Goal: Task Accomplishment & Management: Manage account settings

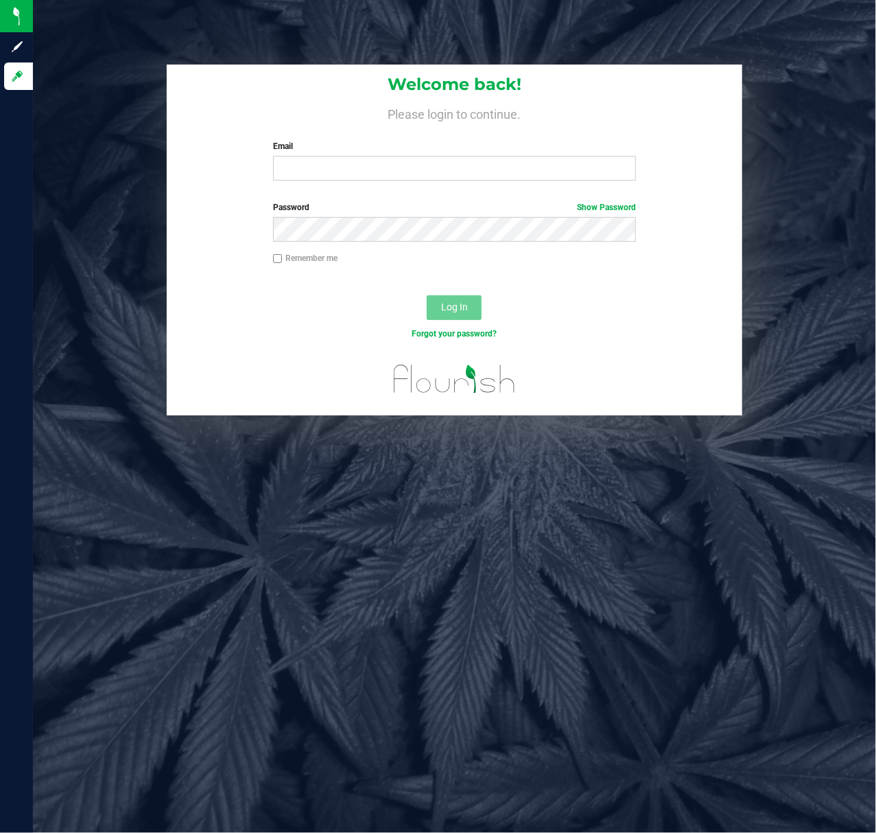
click at [302, 145] on label "Email" at bounding box center [455, 146] width 364 height 12
click at [302, 156] on input "Email" at bounding box center [455, 168] width 364 height 25
click at [310, 165] on input "Email" at bounding box center [455, 168] width 364 height 25
type input "aross@liveparallel.com"
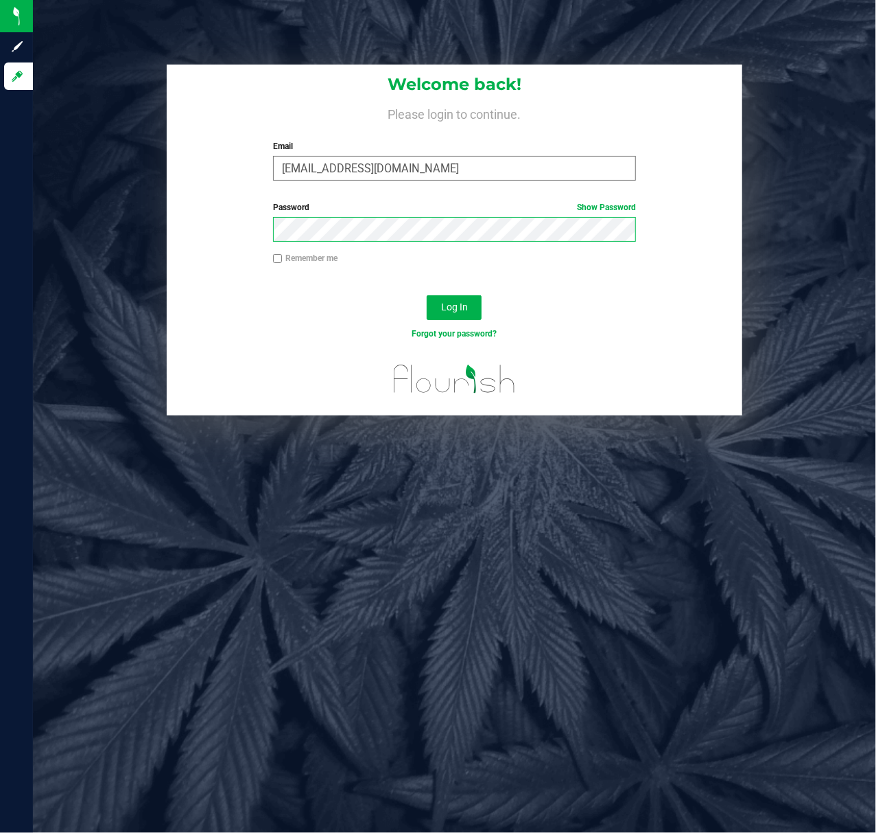
click at [427, 295] on button "Log In" at bounding box center [454, 307] width 55 height 25
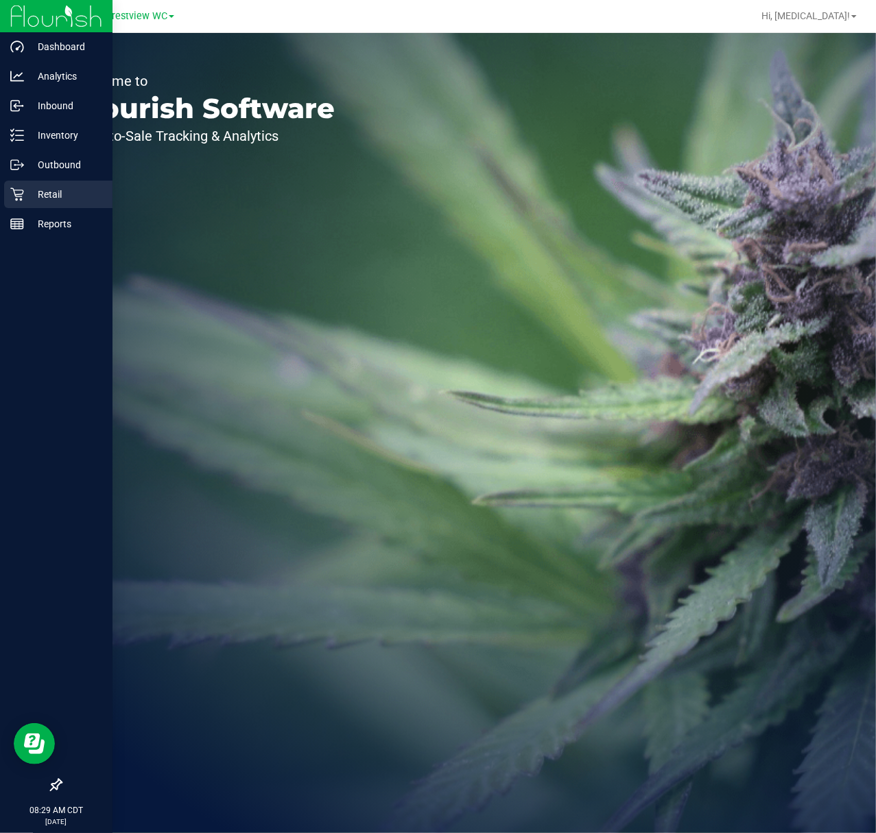
click at [26, 196] on p "Retail" at bounding box center [65, 194] width 82 height 16
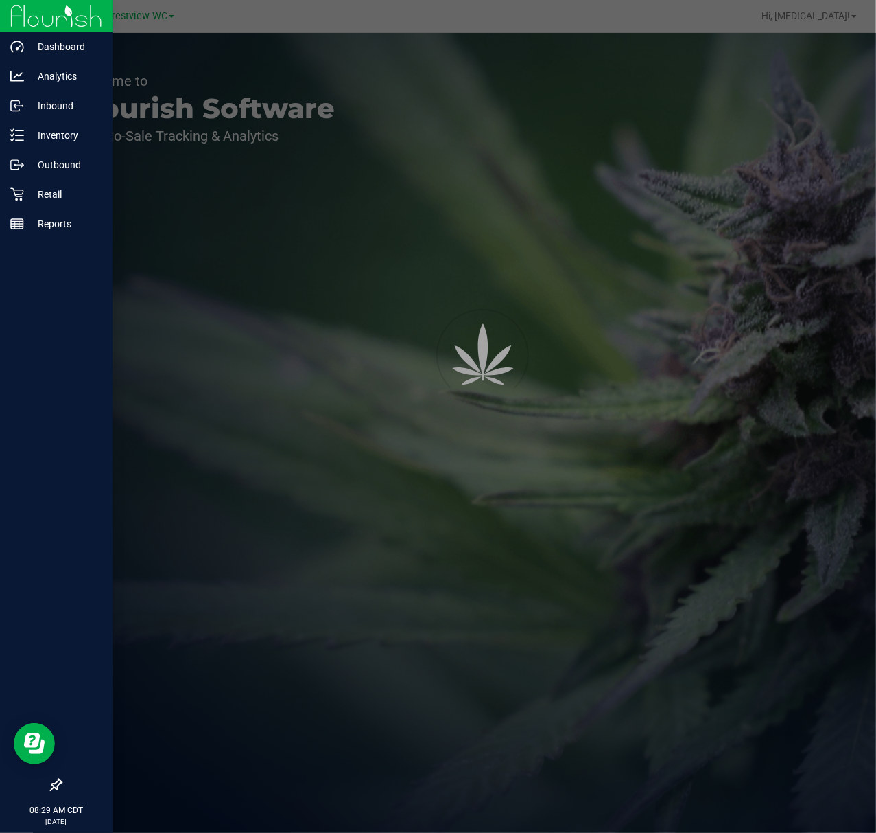
click at [52, 780] on icon at bounding box center [56, 785] width 14 height 14
click at [49, 786] on input "checkbox" at bounding box center [49, 786] width 0 height 0
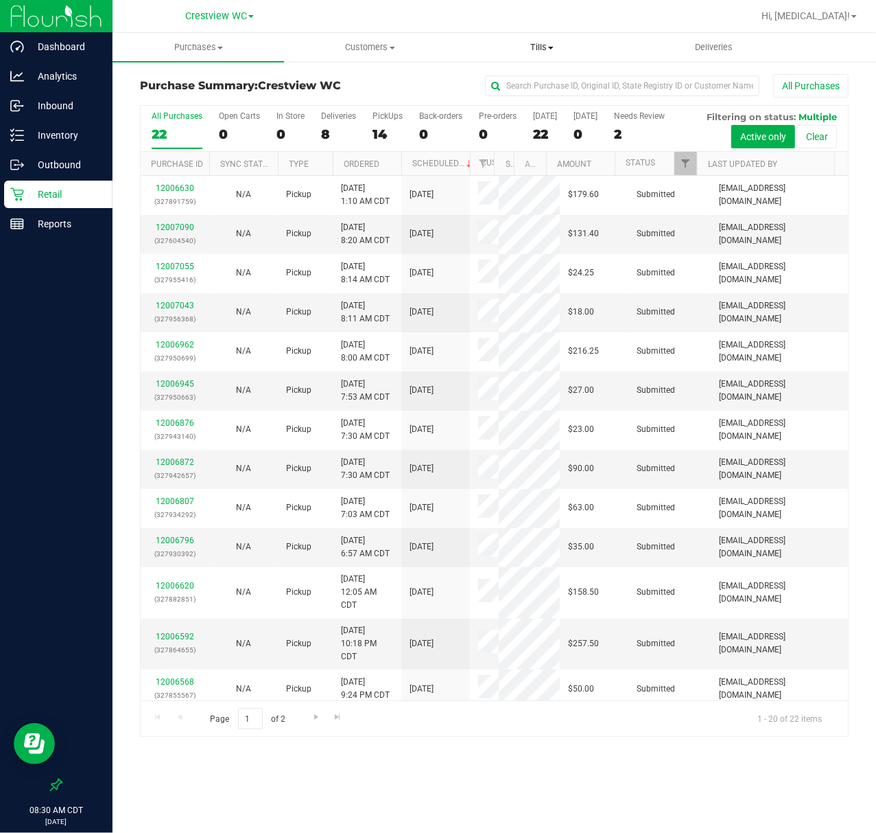
click at [541, 45] on span "Tills" at bounding box center [542, 47] width 170 height 12
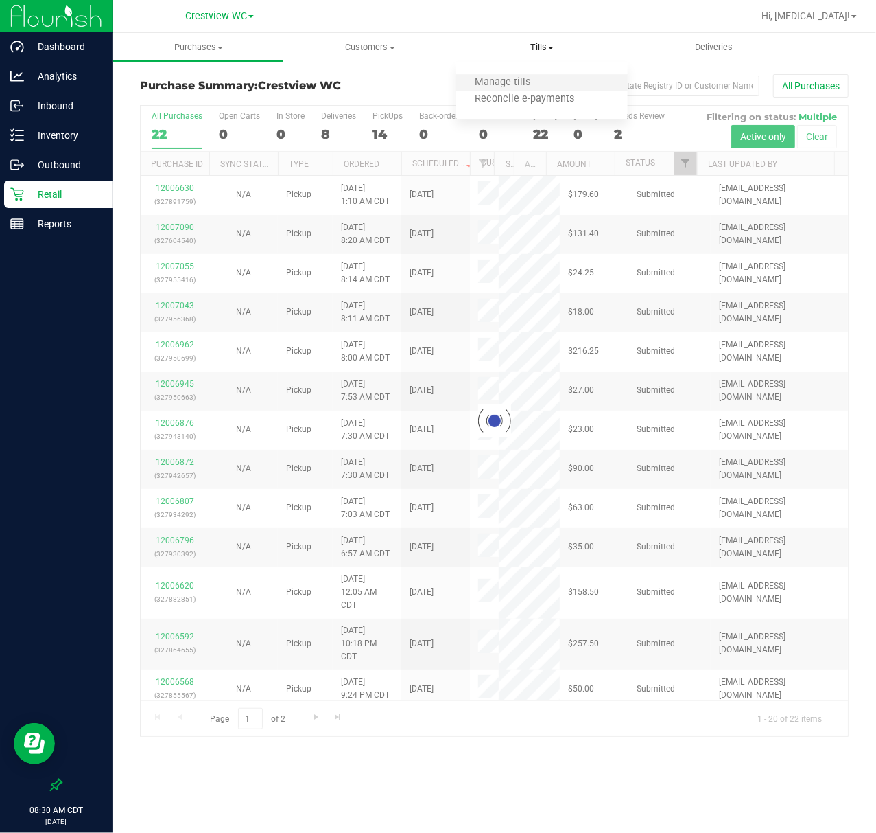
click at [542, 75] on li "Manage tills" at bounding box center [542, 83] width 172 height 16
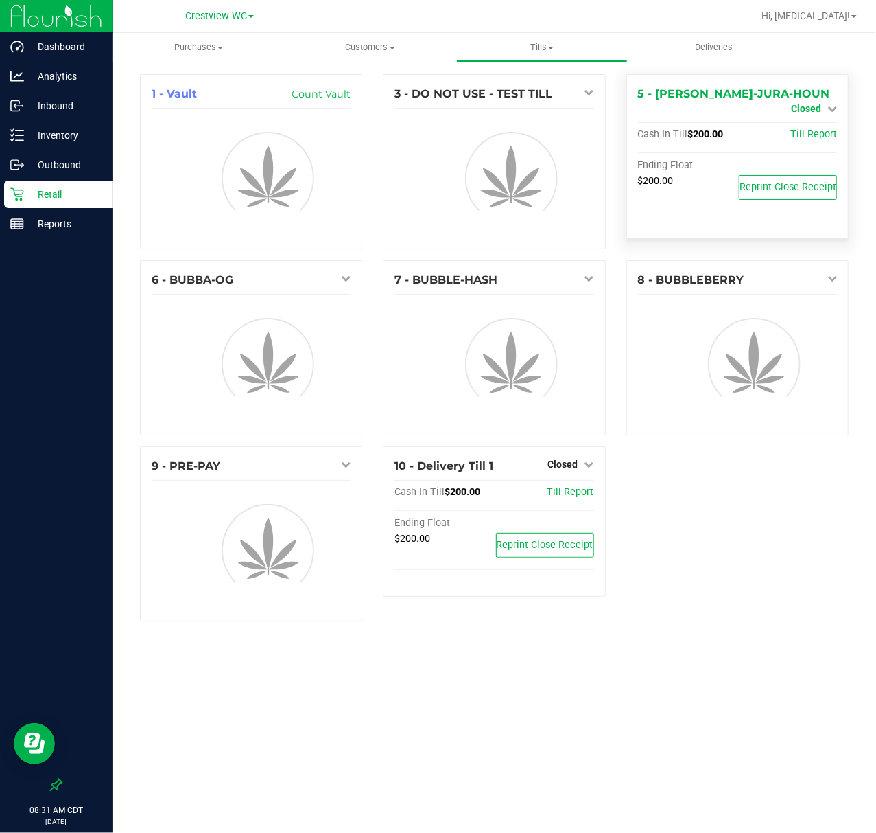
click at [832, 104] on icon at bounding box center [833, 109] width 10 height 10
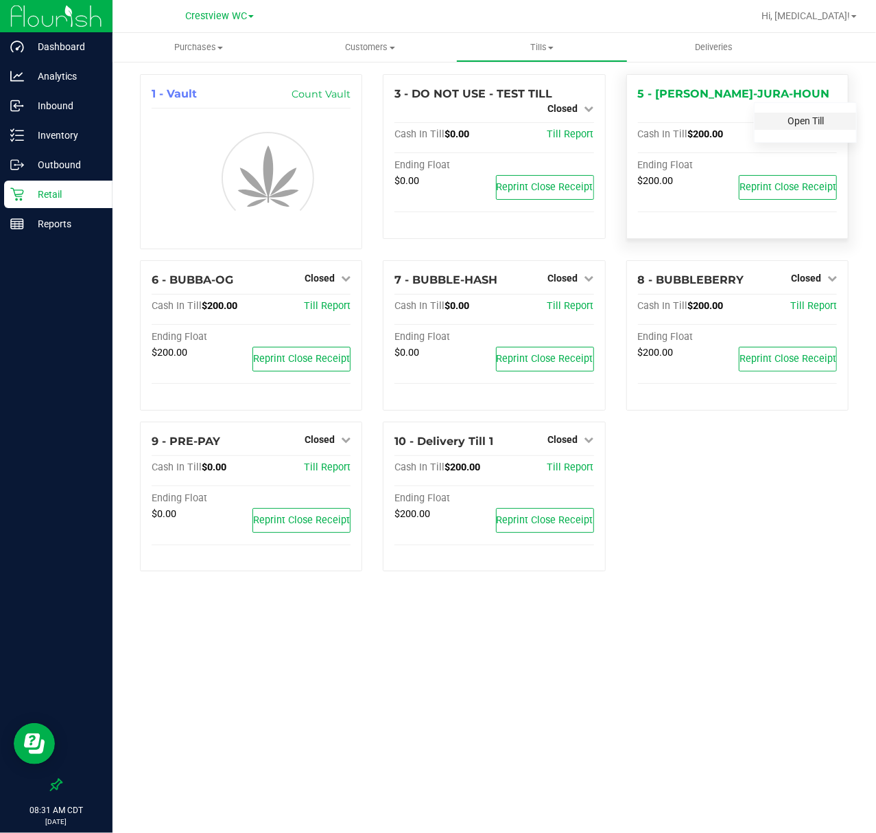
click at [802, 117] on link "Open Till" at bounding box center [806, 120] width 36 height 11
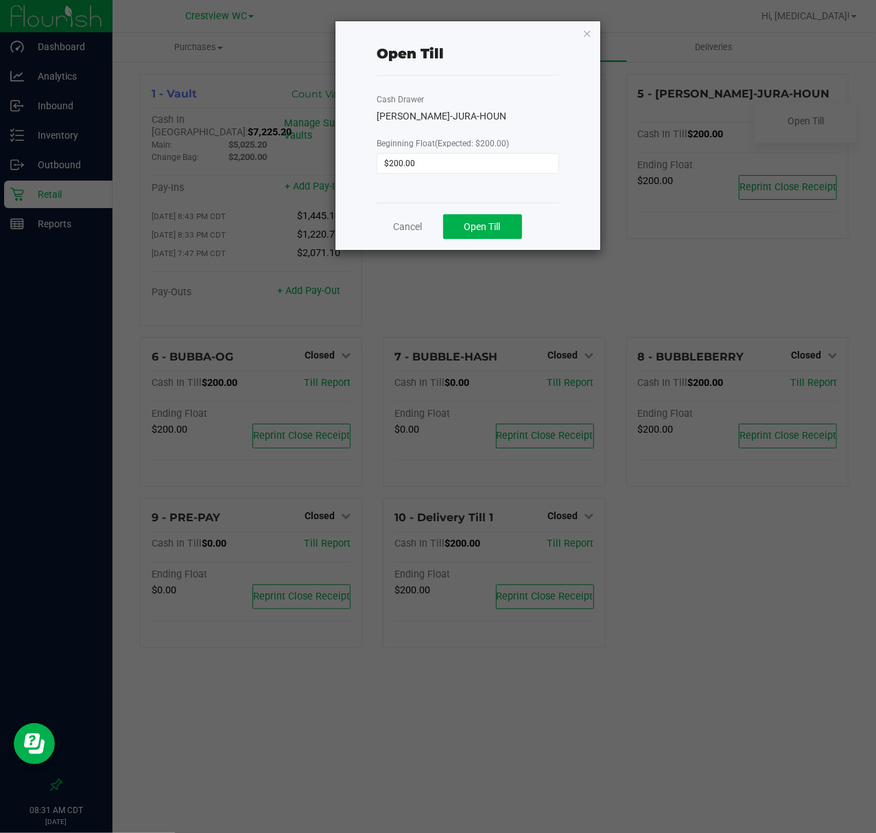
click at [490, 212] on div "Cancel Open Till" at bounding box center [468, 225] width 183 height 47
click at [490, 222] on span "Open Till" at bounding box center [483, 226] width 36 height 11
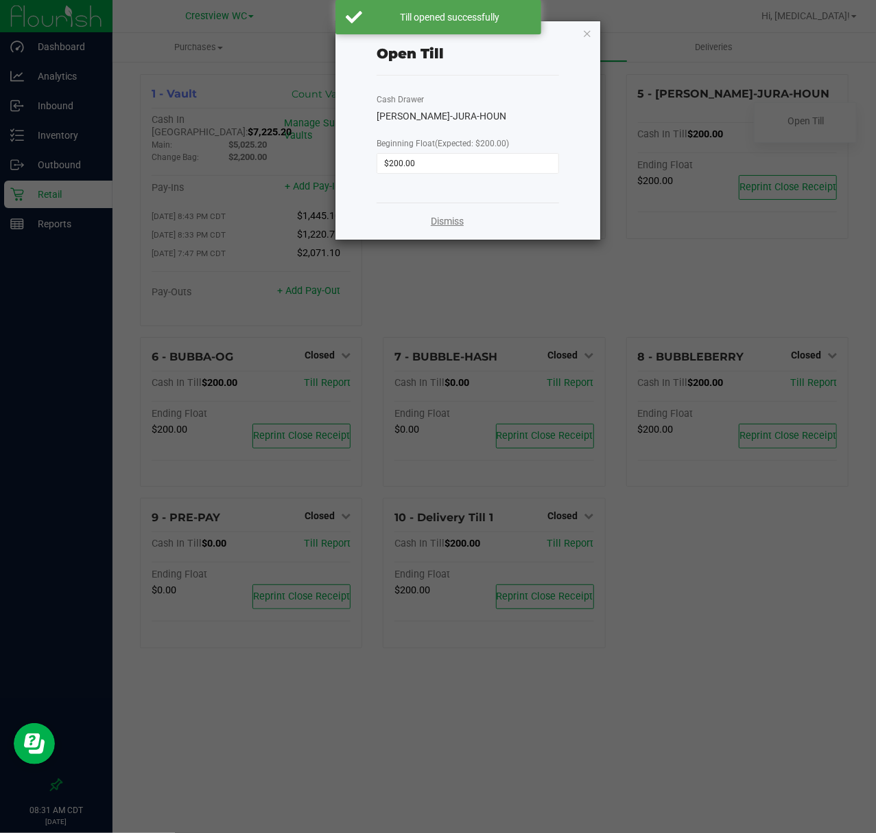
click at [459, 223] on link "Dismiss" at bounding box center [447, 221] width 33 height 14
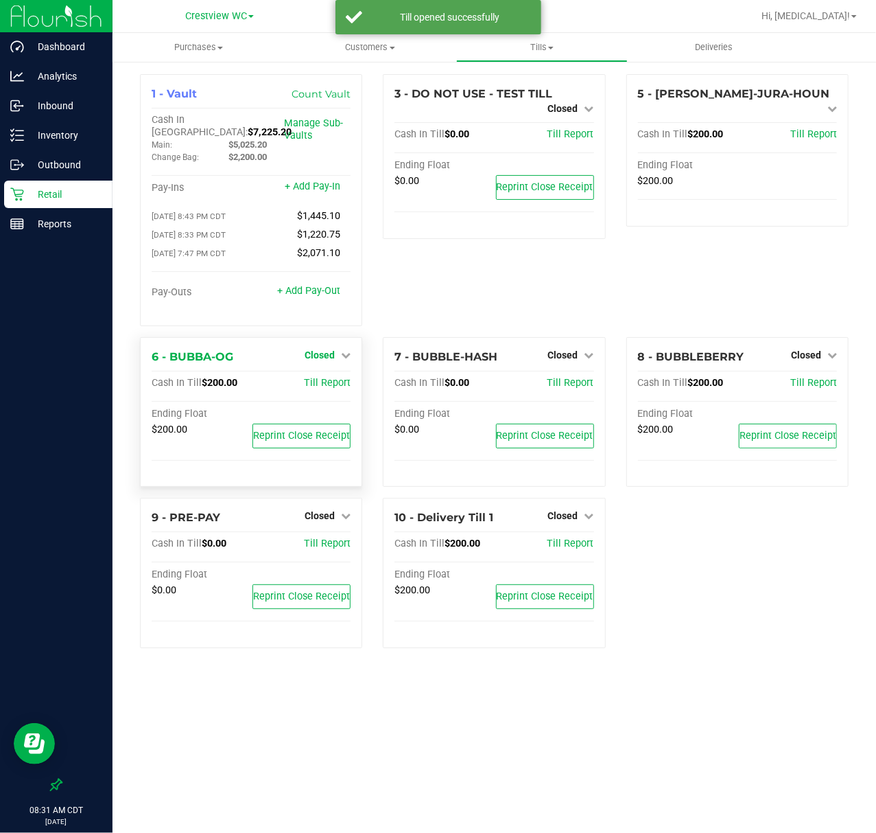
click at [332, 351] on span "Closed" at bounding box center [320, 354] width 30 height 11
click at [332, 377] on link "Open Till" at bounding box center [319, 382] width 36 height 11
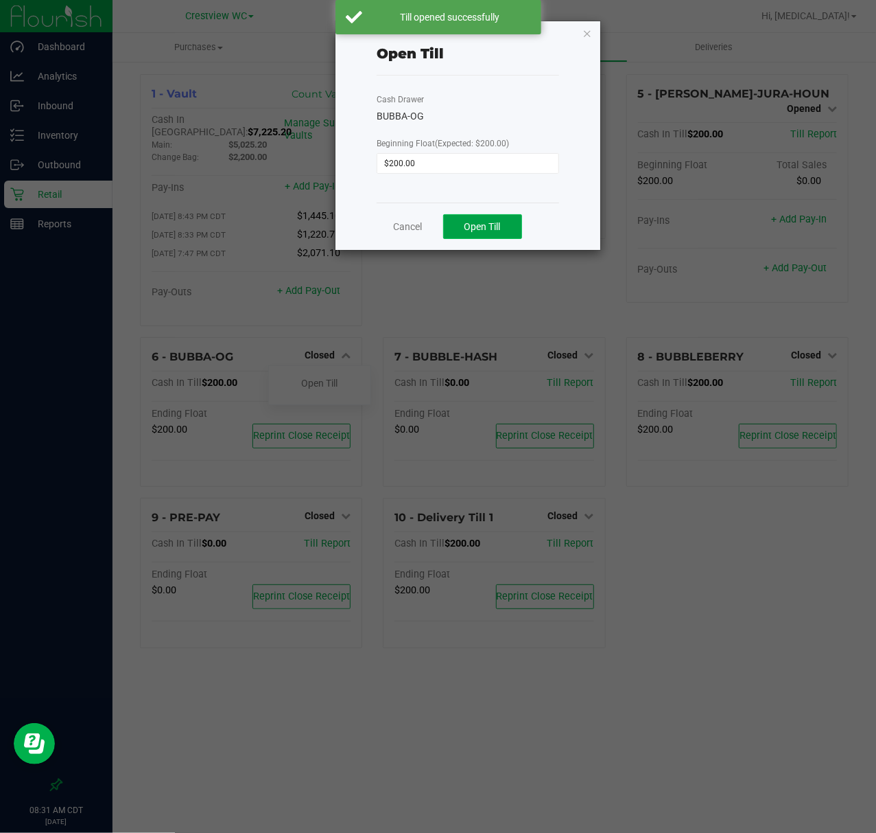
click at [489, 224] on span "Open Till" at bounding box center [483, 226] width 36 height 11
click at [458, 218] on link "Dismiss" at bounding box center [447, 221] width 33 height 14
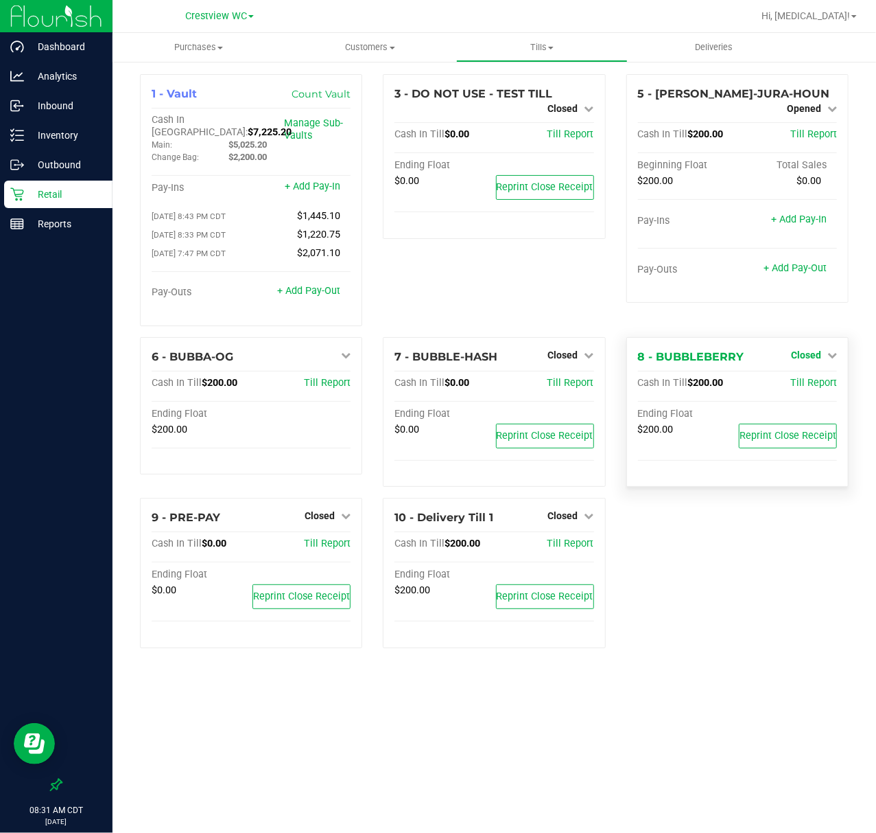
click at [811, 349] on span "Closed" at bounding box center [806, 354] width 30 height 11
click at [810, 377] on link "Open Till" at bounding box center [806, 382] width 36 height 11
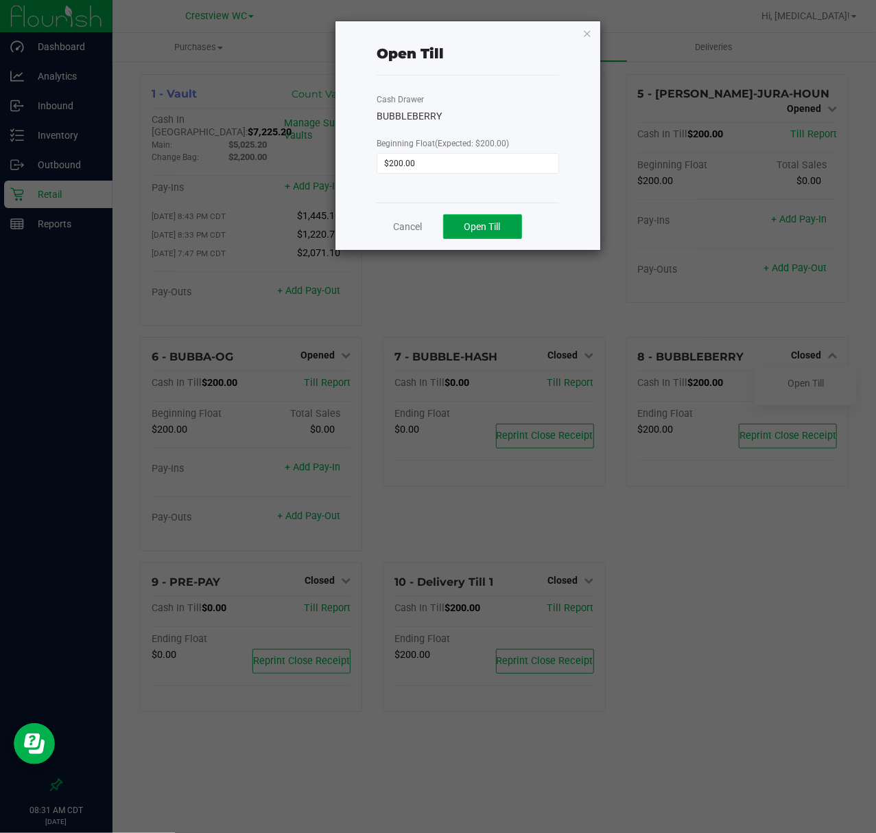
click at [468, 224] on span "Open Till" at bounding box center [483, 226] width 36 height 11
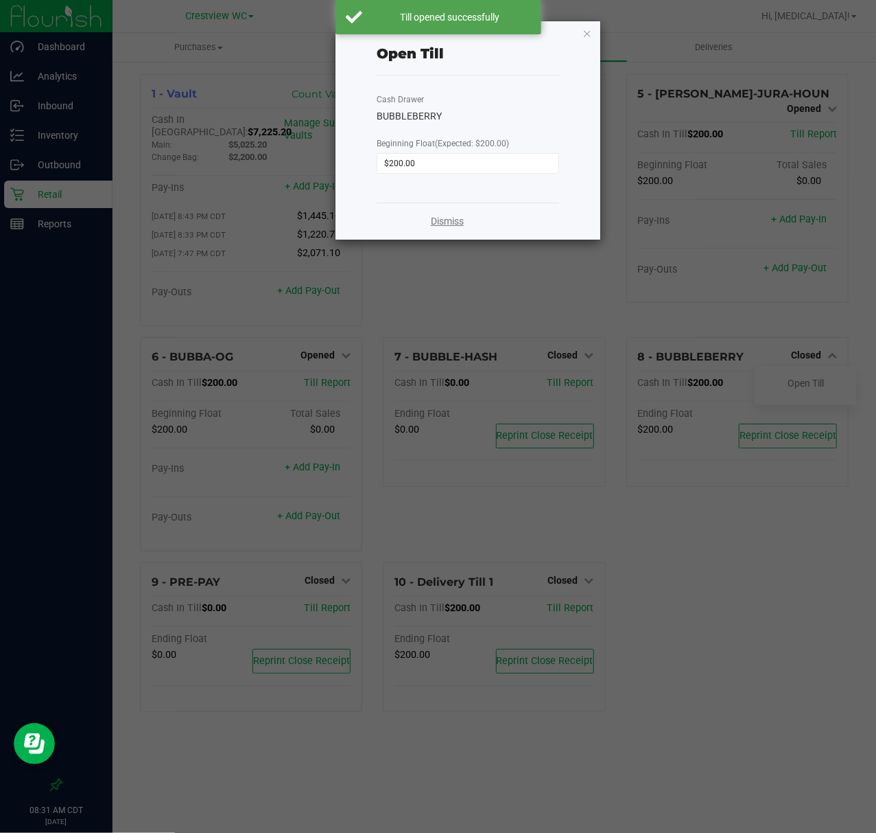
click at [459, 218] on link "Dismiss" at bounding box center [447, 221] width 33 height 14
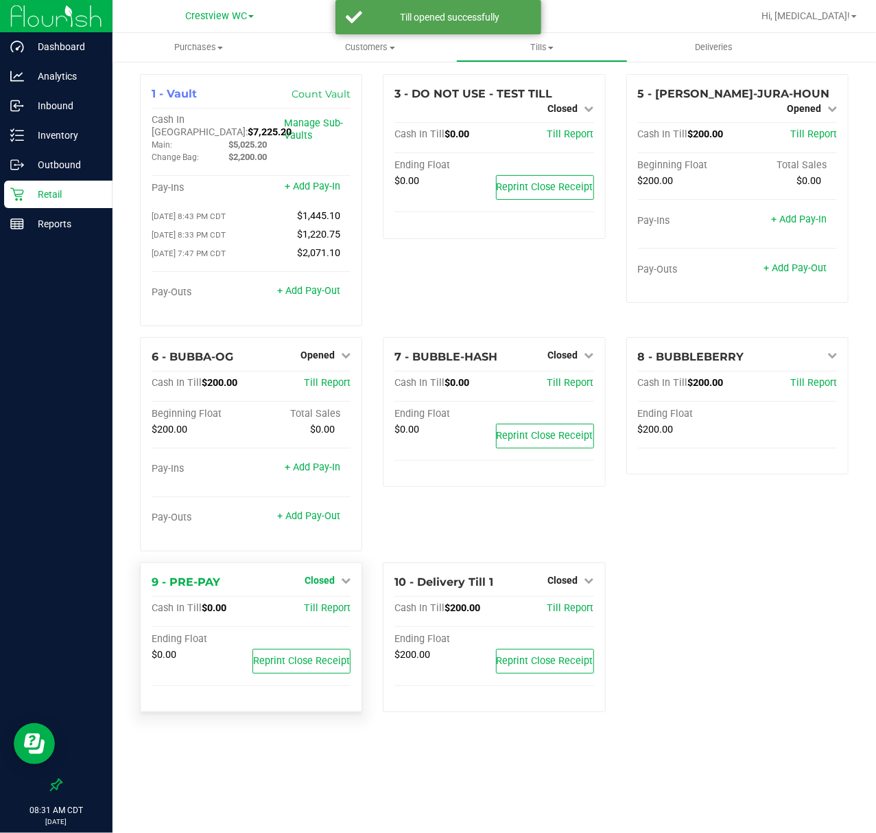
click at [325, 574] on span "Closed" at bounding box center [320, 579] width 30 height 11
click at [325, 603] on link "Open Till" at bounding box center [319, 608] width 36 height 11
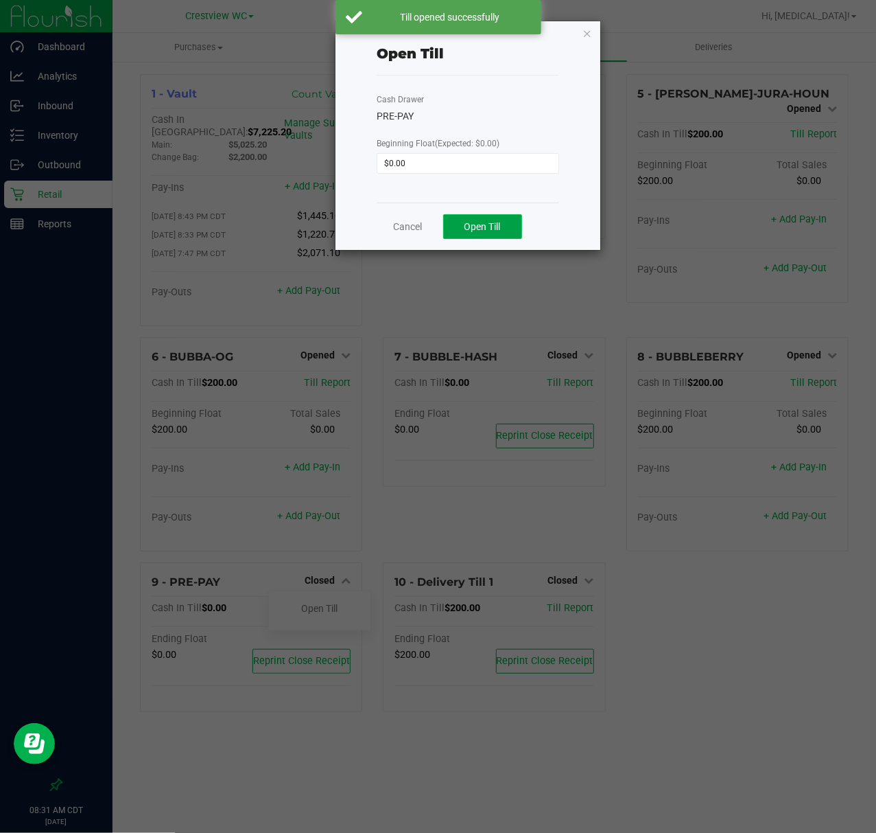
click at [476, 235] on button "Open Till" at bounding box center [482, 226] width 79 height 25
click at [445, 218] on link "Dismiss" at bounding box center [447, 221] width 33 height 14
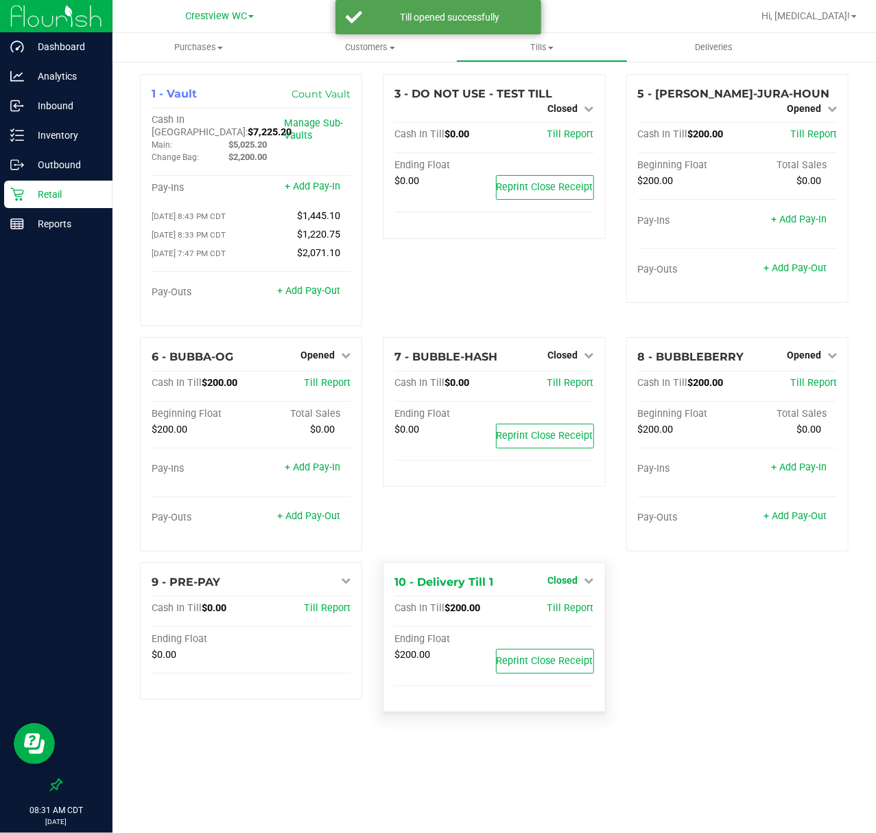
click at [571, 574] on span "Closed" at bounding box center [563, 579] width 30 height 11
click at [566, 603] on link "Open Till" at bounding box center [563, 608] width 36 height 11
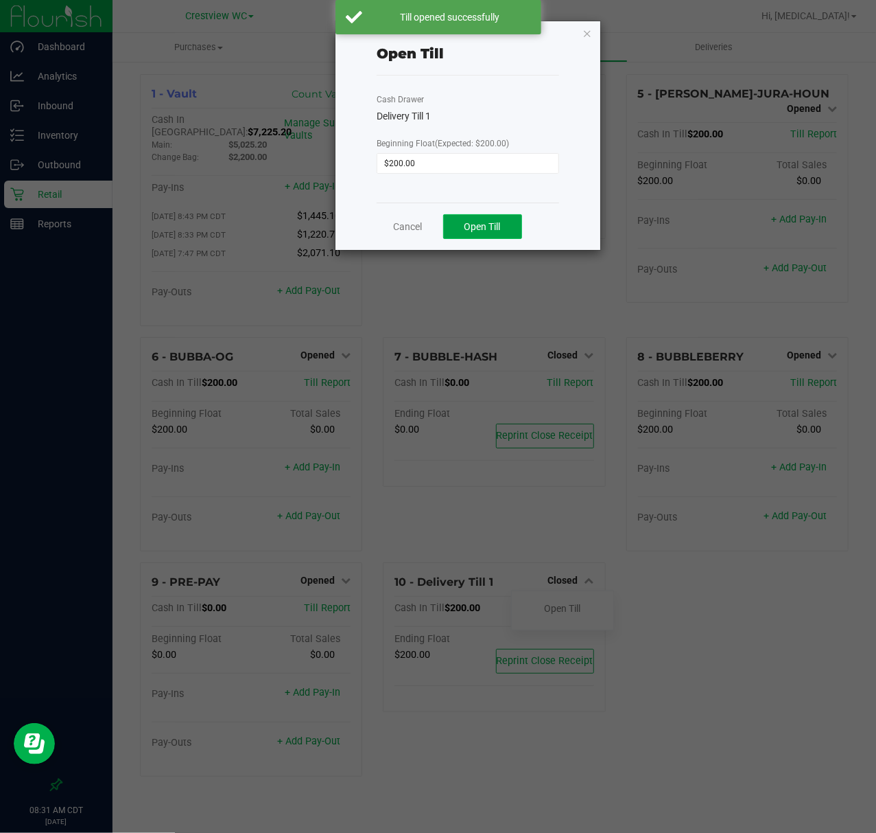
click at [478, 233] on button "Open Till" at bounding box center [482, 226] width 79 height 25
click at [437, 229] on div "Dismiss" at bounding box center [468, 220] width 183 height 37
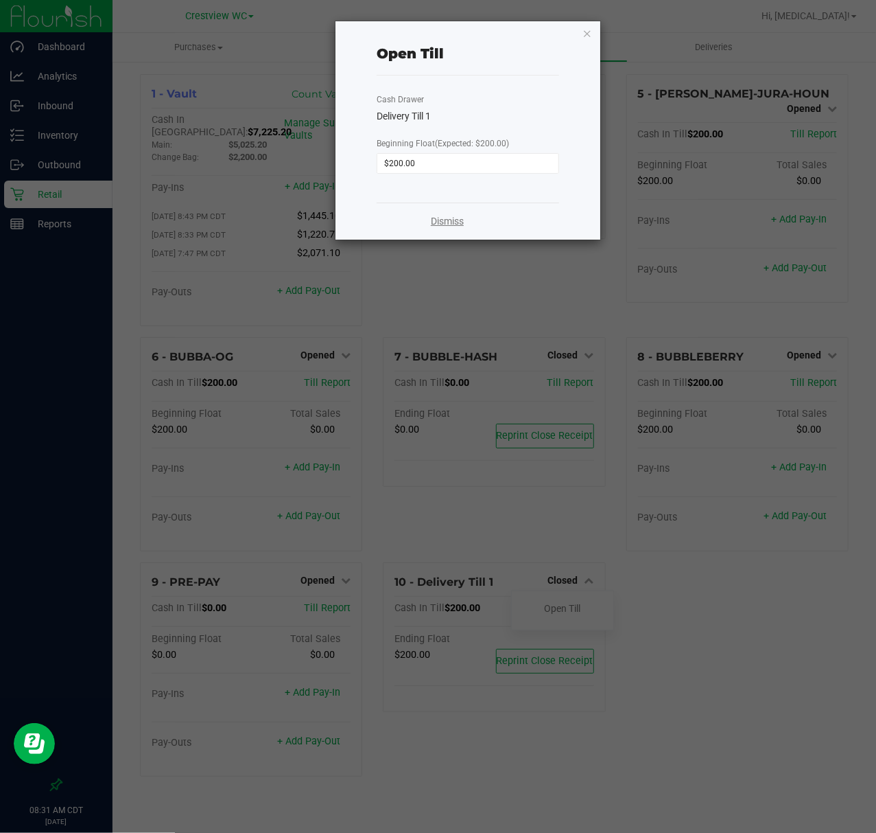
click at [446, 223] on link "Dismiss" at bounding box center [447, 221] width 33 height 14
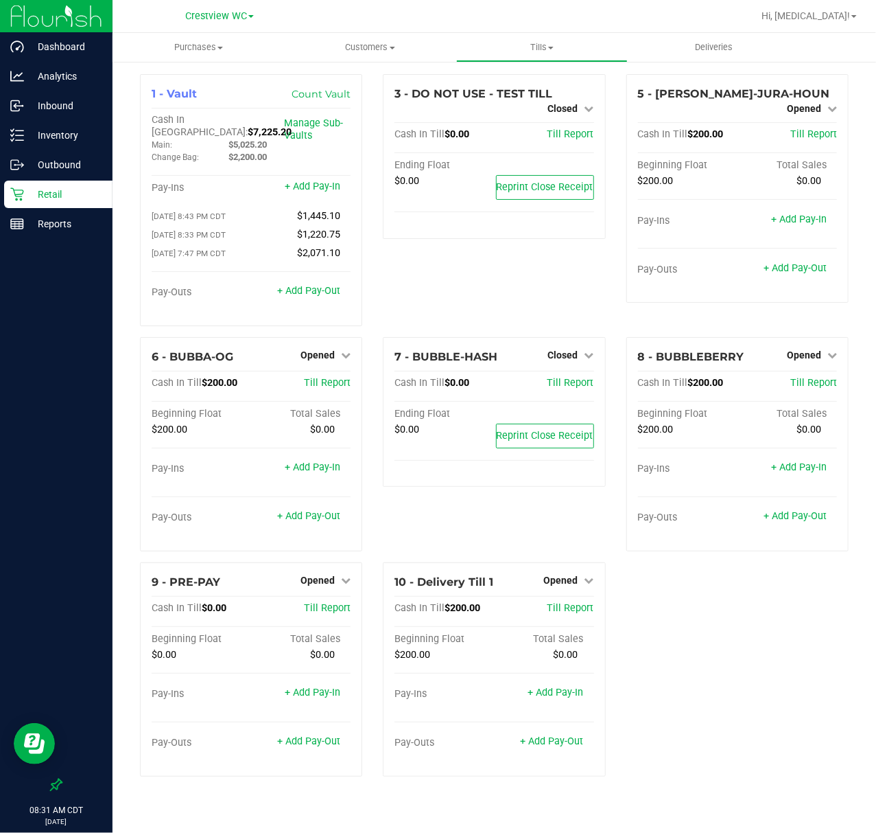
click at [67, 190] on p "Retail" at bounding box center [65, 194] width 82 height 16
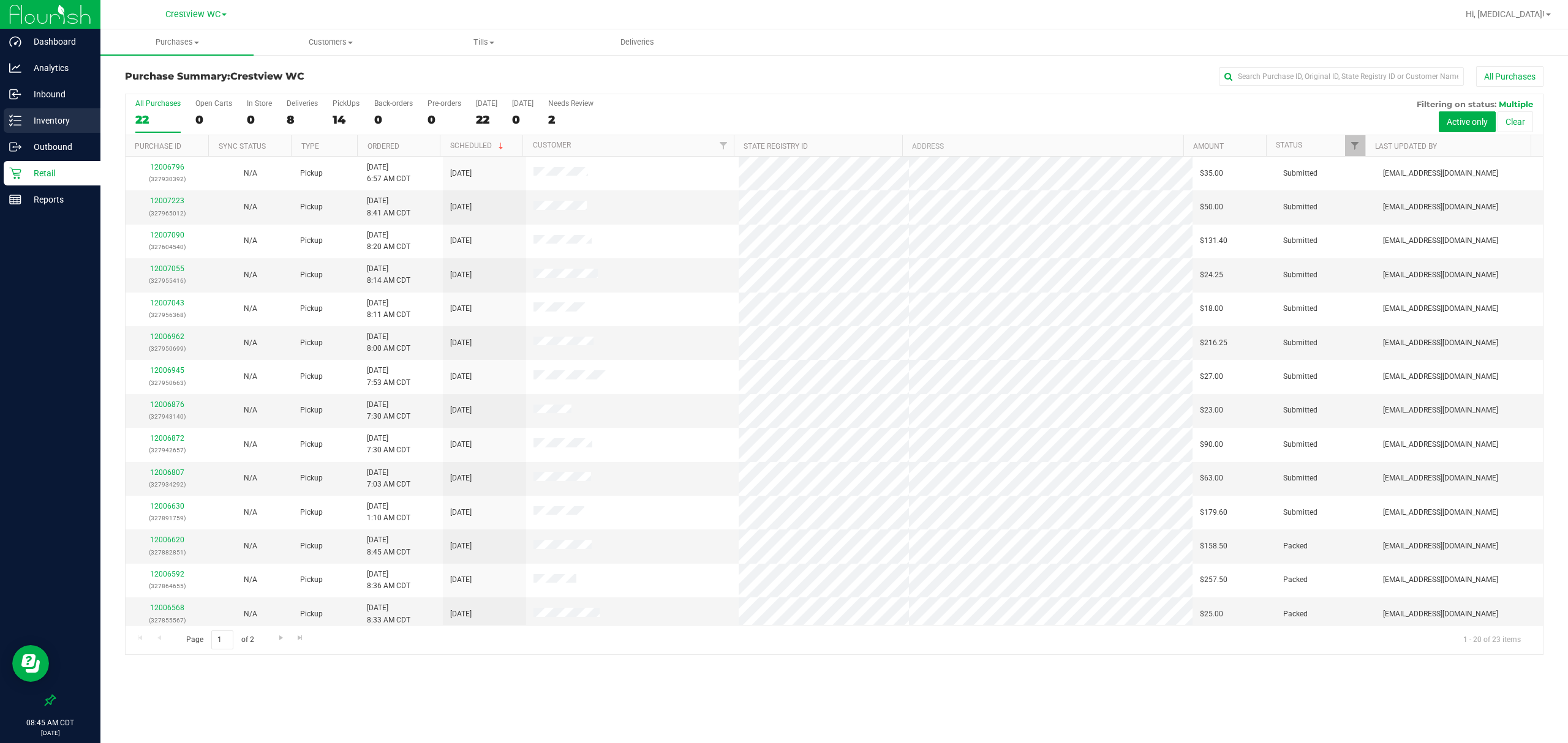
click at [47, 122] on p "Inventory" at bounding box center [58, 120] width 73 height 14
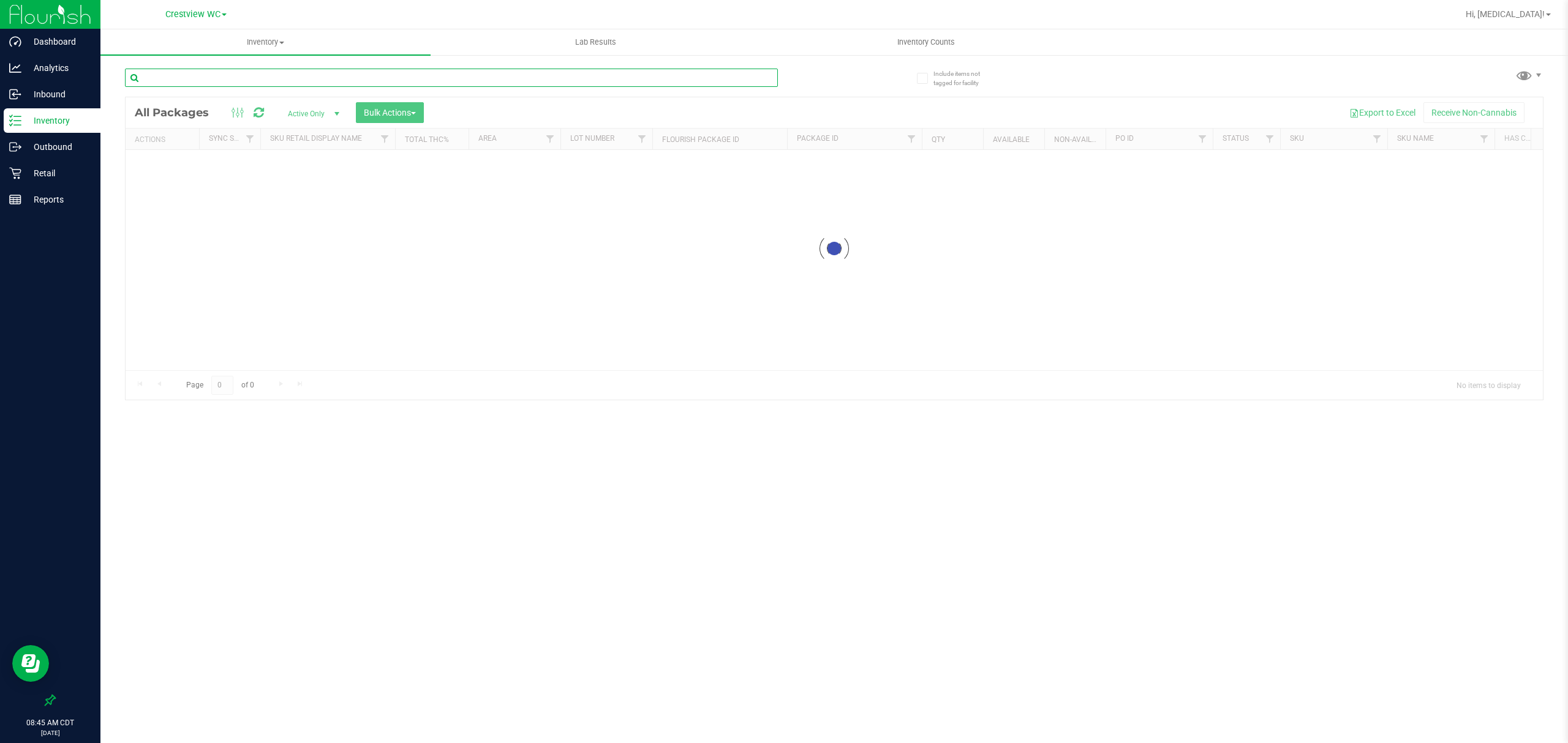
click at [481, 86] on input "text" at bounding box center [452, 78] width 653 height 19
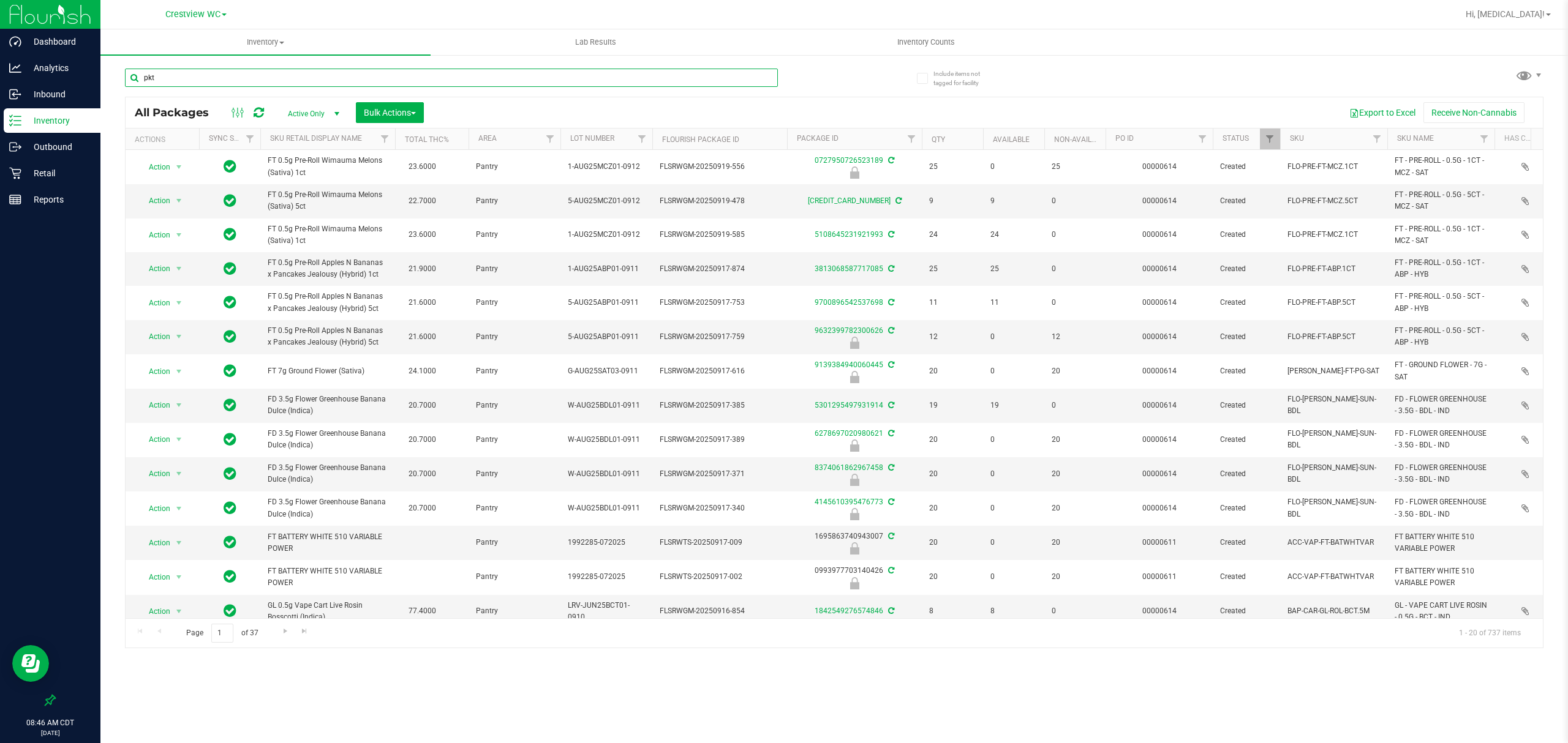
type input "pkt"
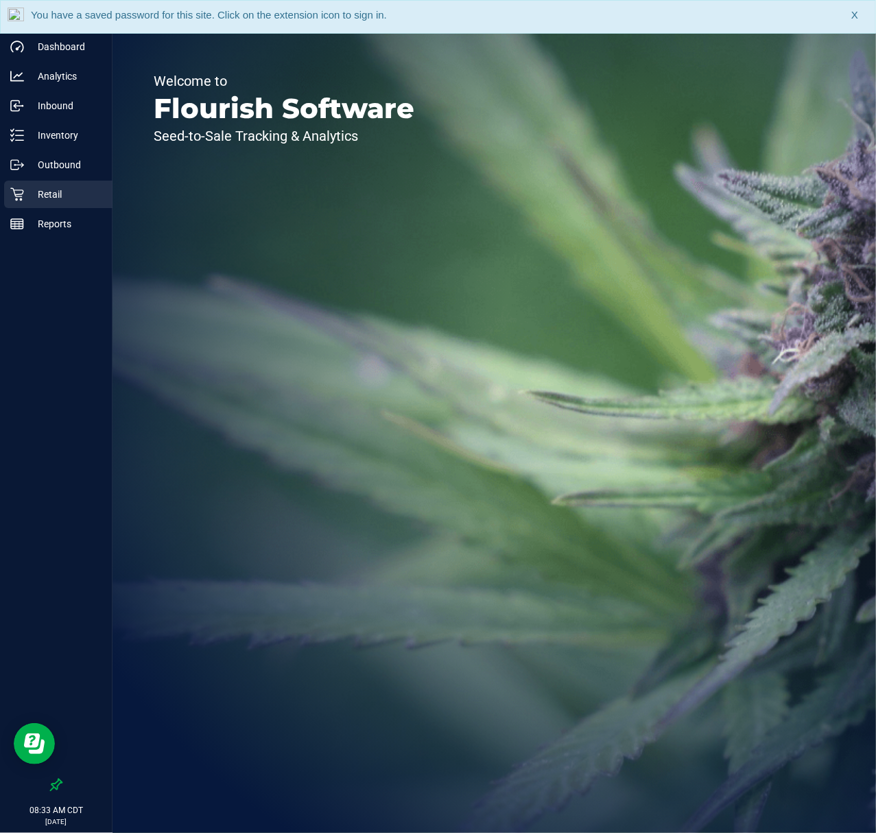
click at [64, 194] on p "Retail" at bounding box center [65, 194] width 82 height 16
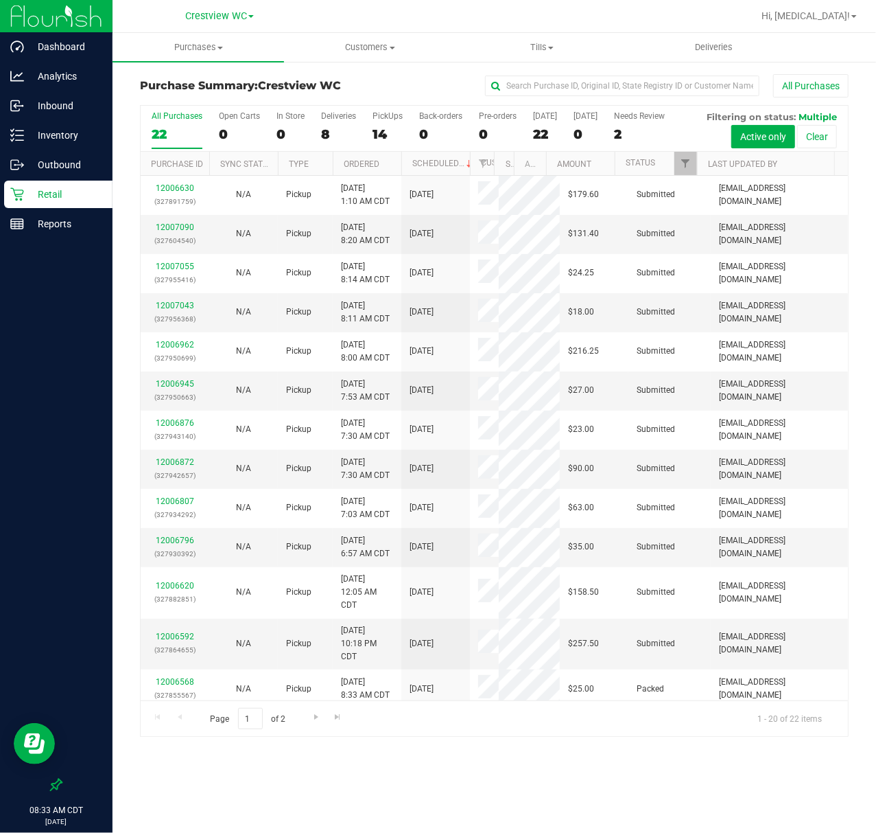
click at [371, 139] on div "All Purchases 22 Open Carts 0 In Store 0 Deliveries 8 PickUps 14 Back-orders 0 …" at bounding box center [495, 129] width 708 height 46
click at [384, 132] on div "14" at bounding box center [388, 134] width 30 height 16
click at [0, 0] on input "PickUps 14" at bounding box center [0, 0] width 0 height 0
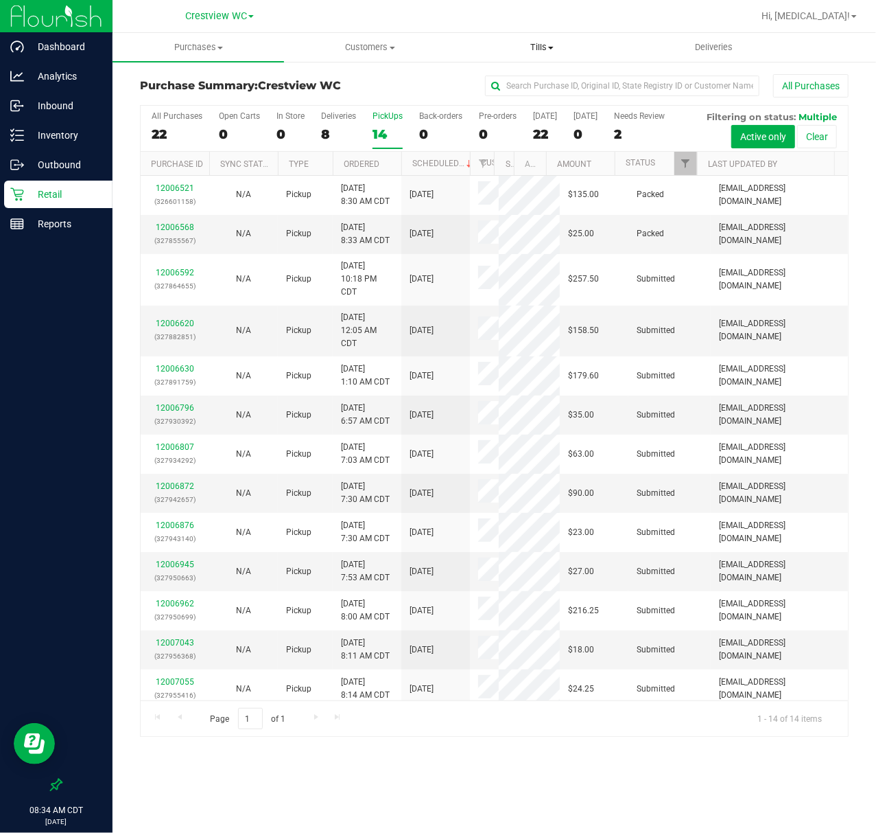
click at [536, 45] on span "Tills" at bounding box center [542, 47] width 170 height 12
click at [520, 85] on span "Manage tills" at bounding box center [502, 83] width 93 height 12
